Goal: Go to known website: Go to known website

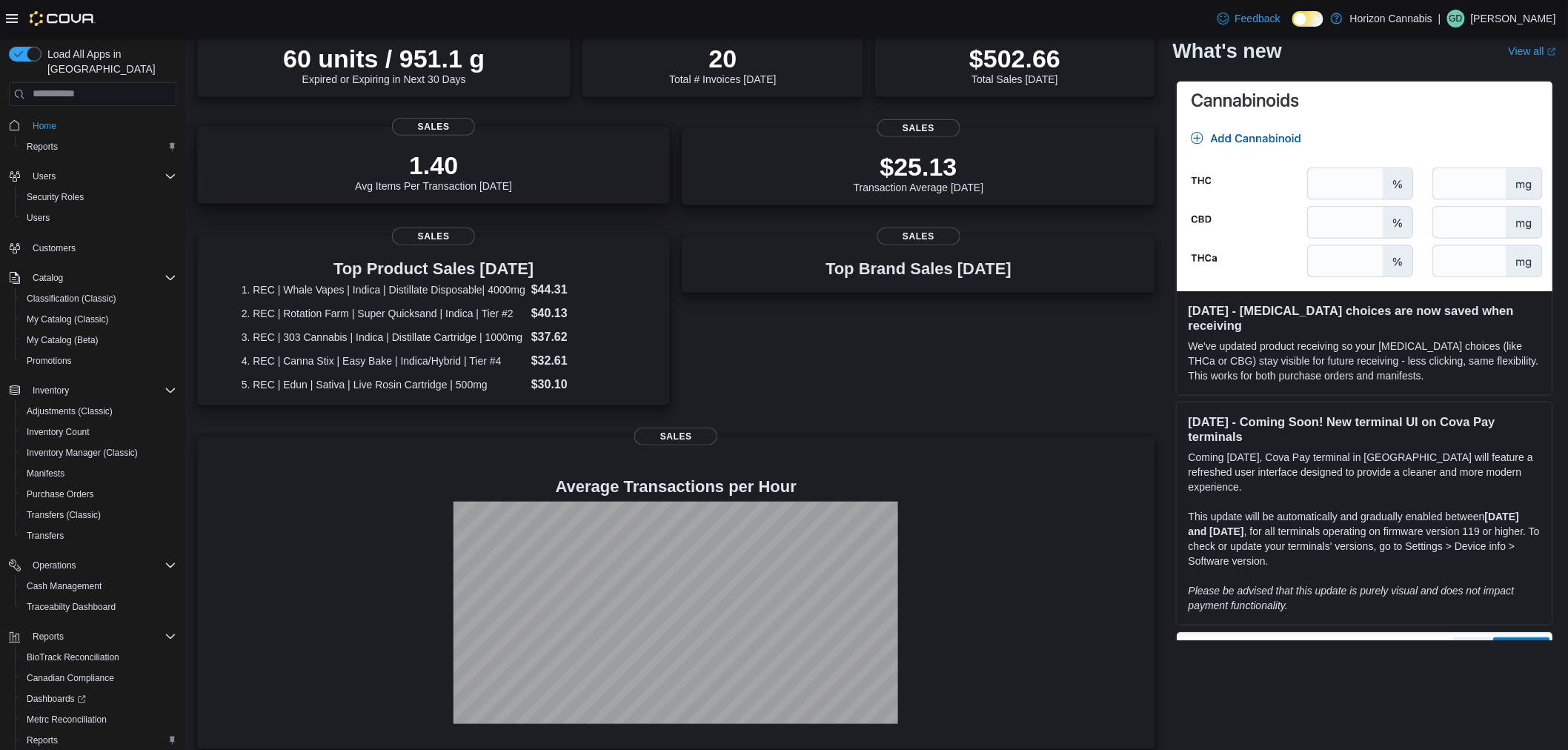
scroll to position [275, 0]
